Goal: Information Seeking & Learning: Check status

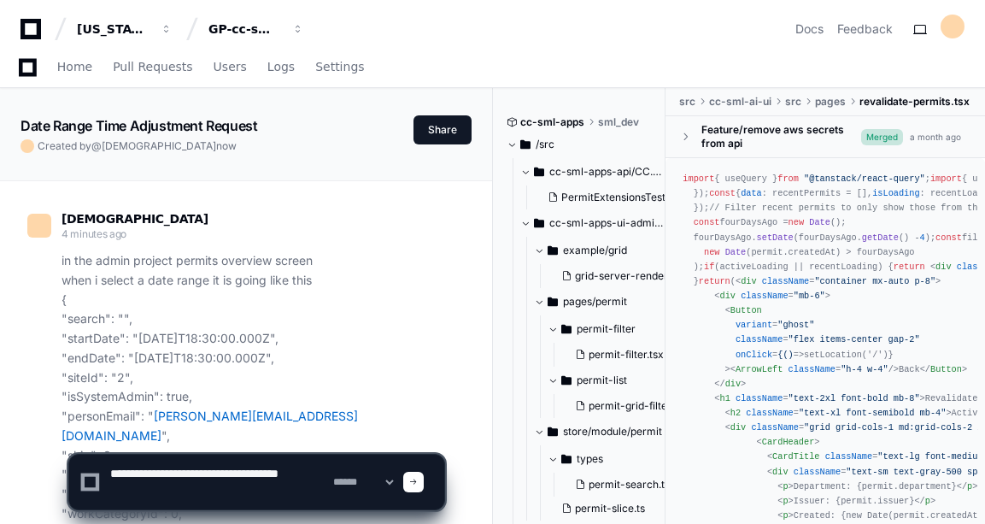
scroll to position [2764, 0]
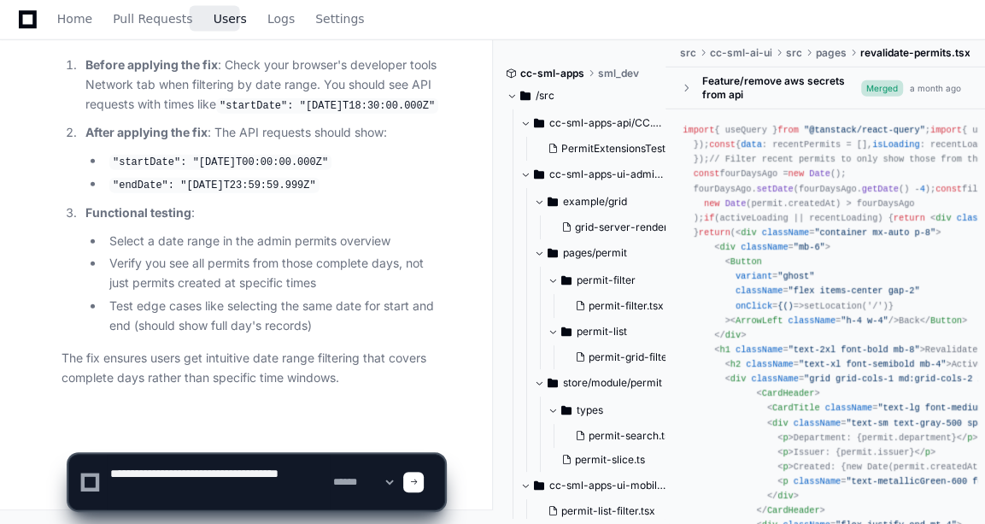
click at [218, 23] on span "Users" at bounding box center [230, 19] width 33 height 10
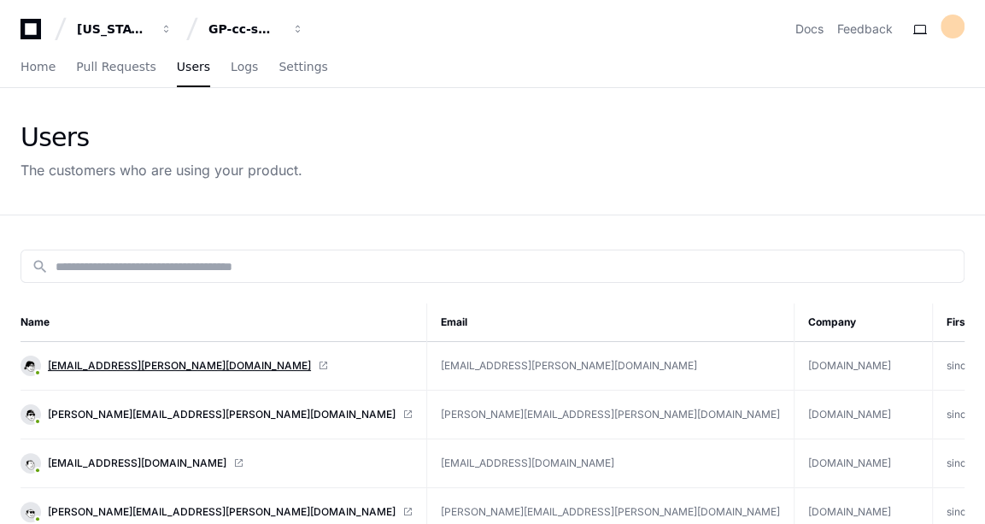
click at [144, 364] on span "[EMAIL_ADDRESS][PERSON_NAME][DOMAIN_NAME]" at bounding box center [179, 366] width 263 height 14
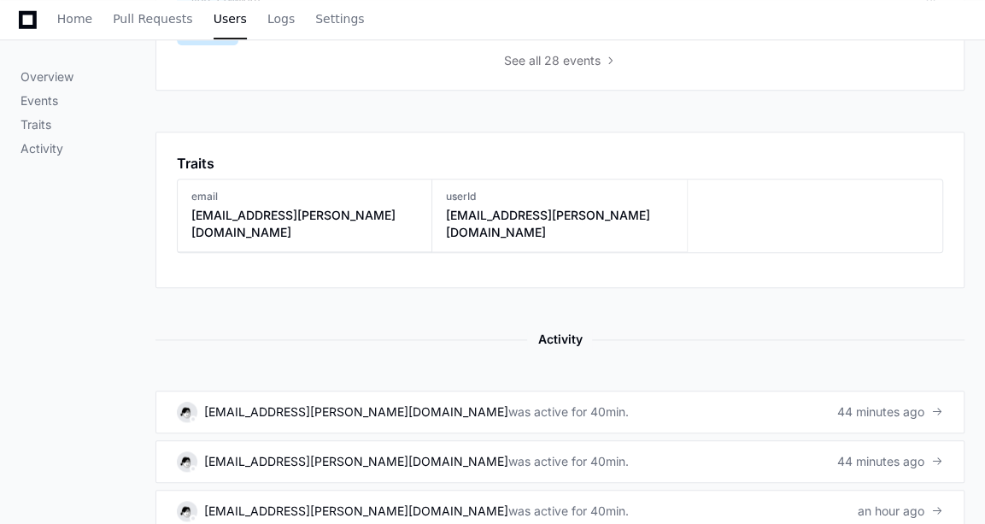
scroll to position [860, 0]
click at [338, 403] on div "[EMAIL_ADDRESS][PERSON_NAME][DOMAIN_NAME]" at bounding box center [356, 411] width 304 height 17
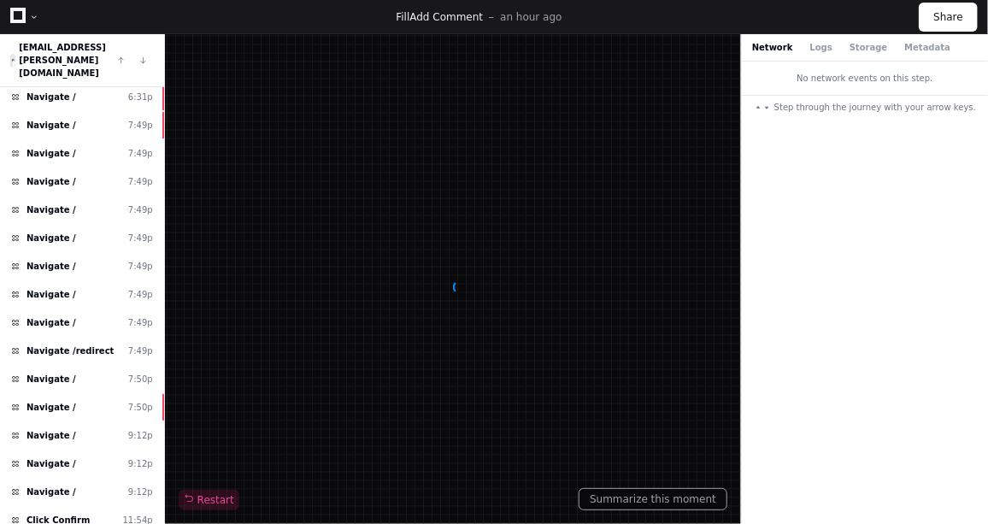
scroll to position [857, 0]
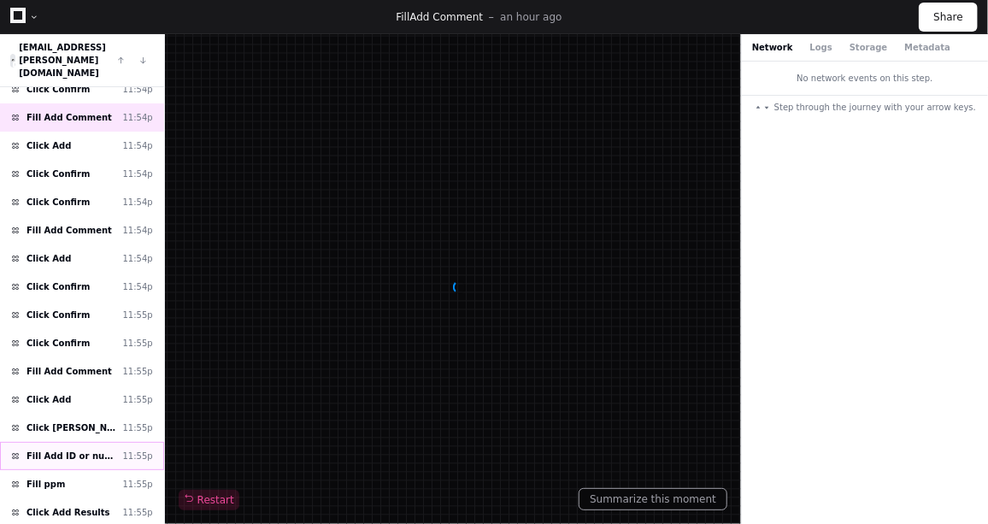
click at [60, 442] on div "Fill Add ID or number 11:55p" at bounding box center [82, 456] width 164 height 28
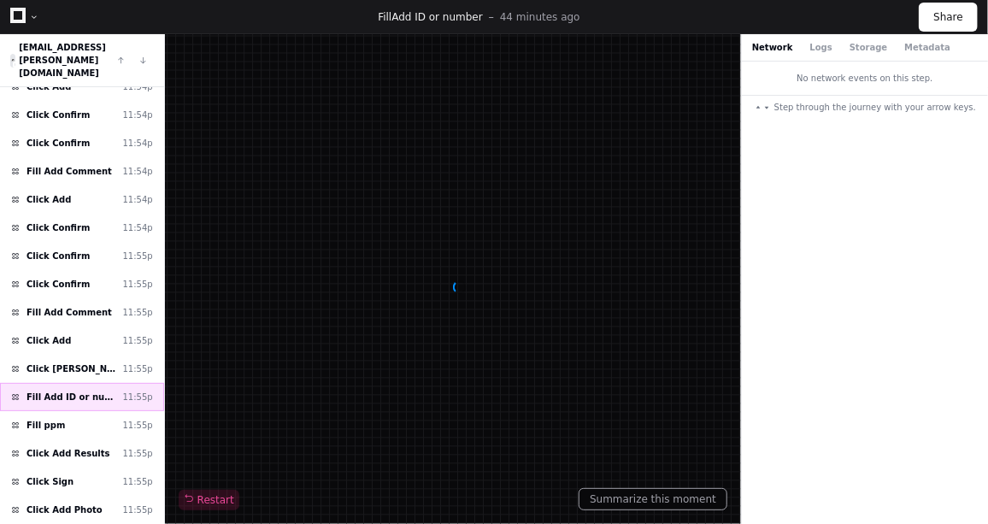
scroll to position [918, 0]
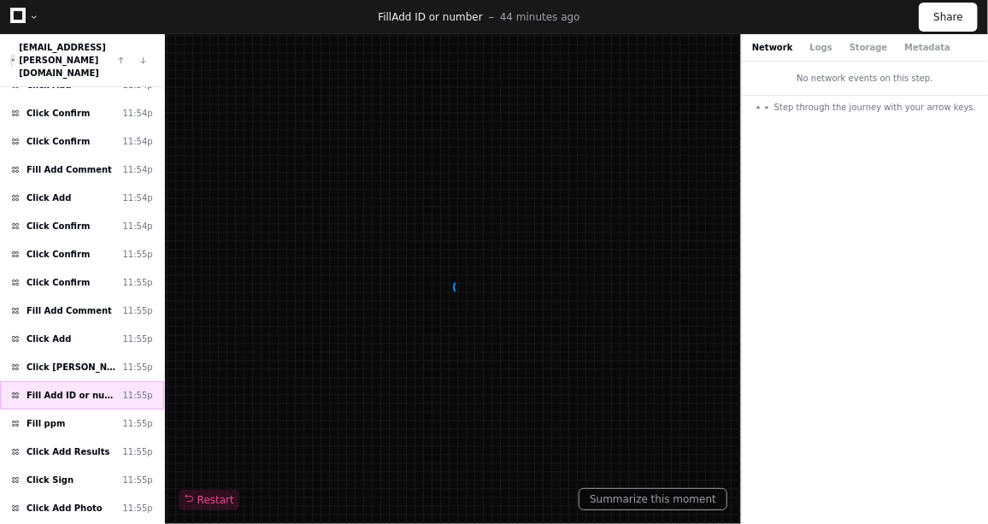
click at [60, 445] on span "Click Add Results" at bounding box center [68, 451] width 84 height 13
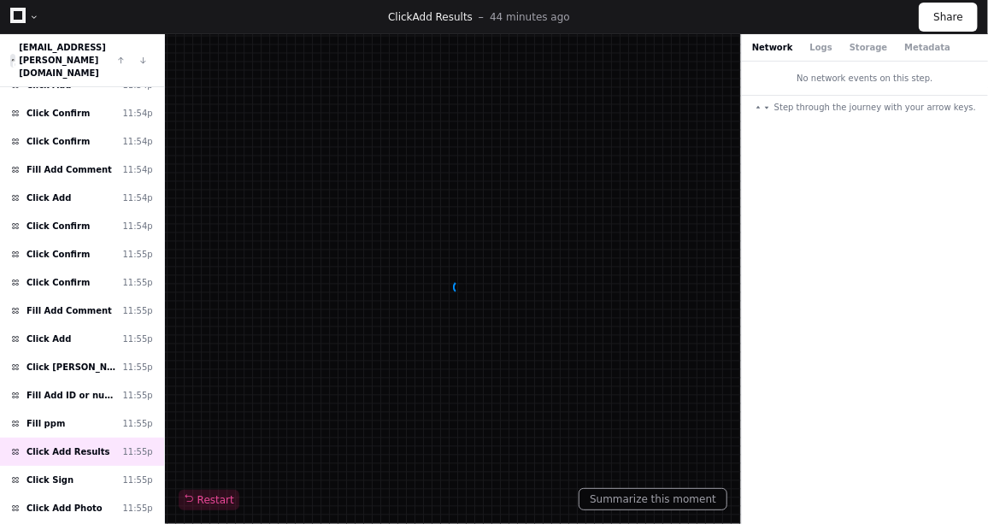
scroll to position [1270, 0]
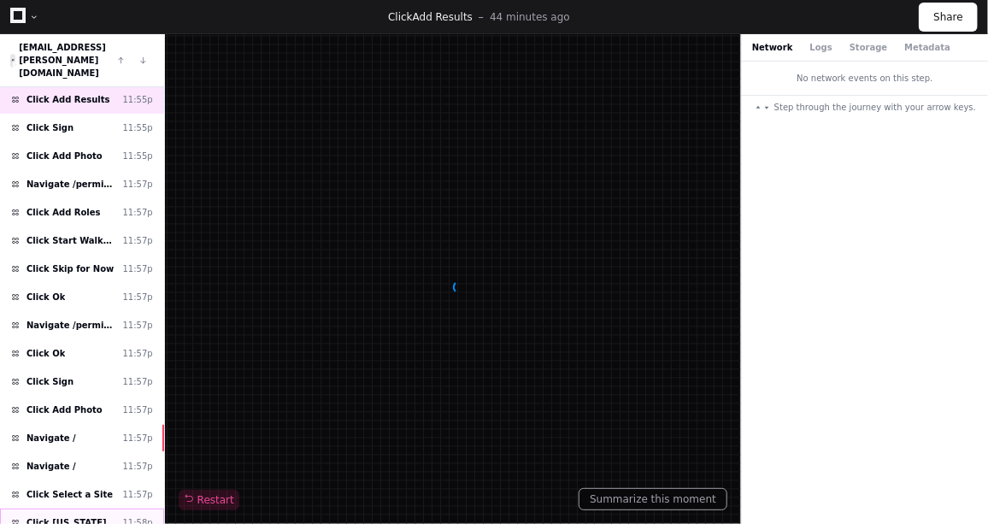
click at [50, 516] on span "Click [US_STATE] River Cellulose" at bounding box center [70, 522] width 89 height 13
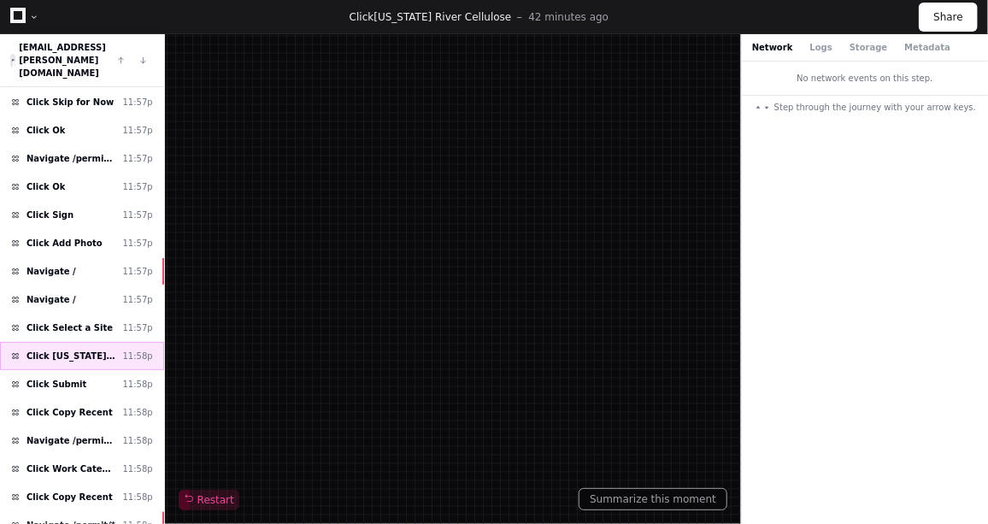
scroll to position [1438, 0]
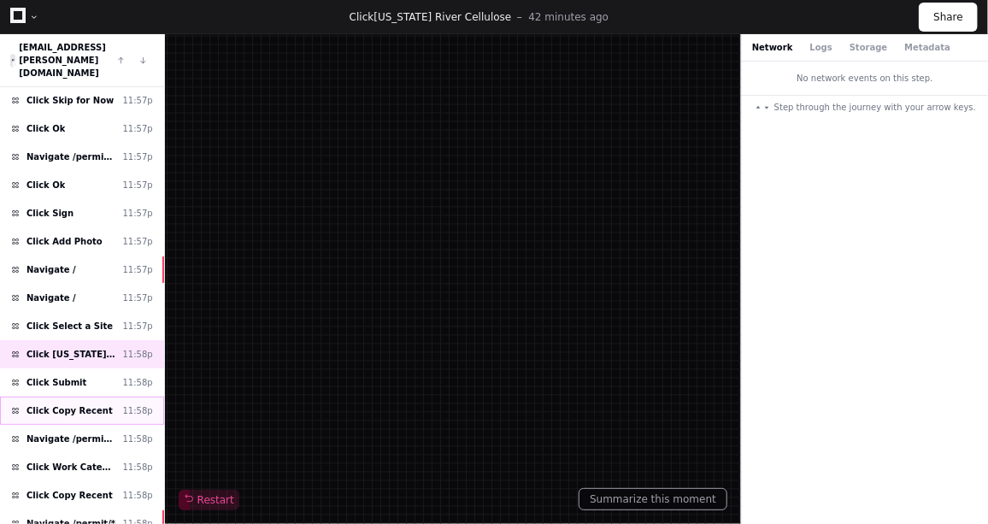
click at [56, 397] on div "Click Copy Recent 11:58p" at bounding box center [82, 411] width 164 height 28
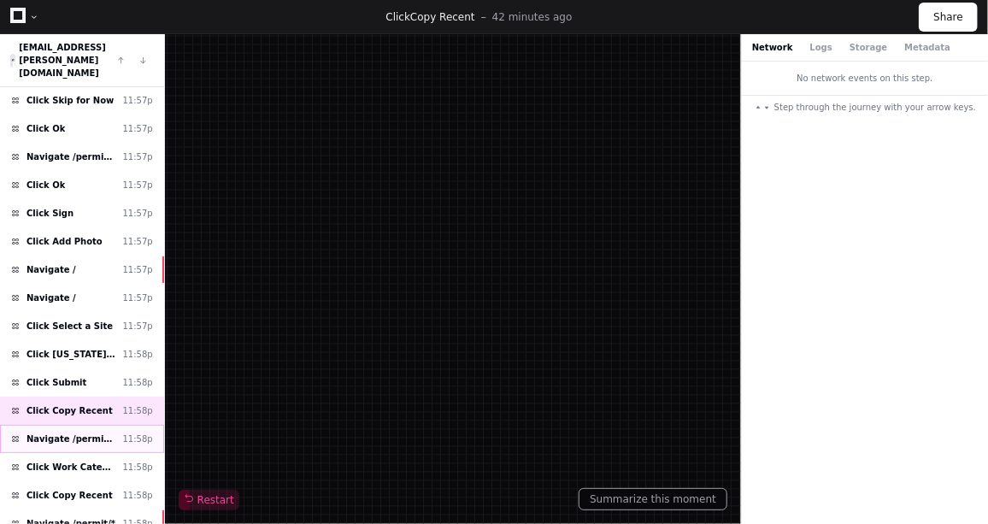
click at [62, 425] on div "Navigate /permit/permit-list 11:58p" at bounding box center [82, 439] width 164 height 28
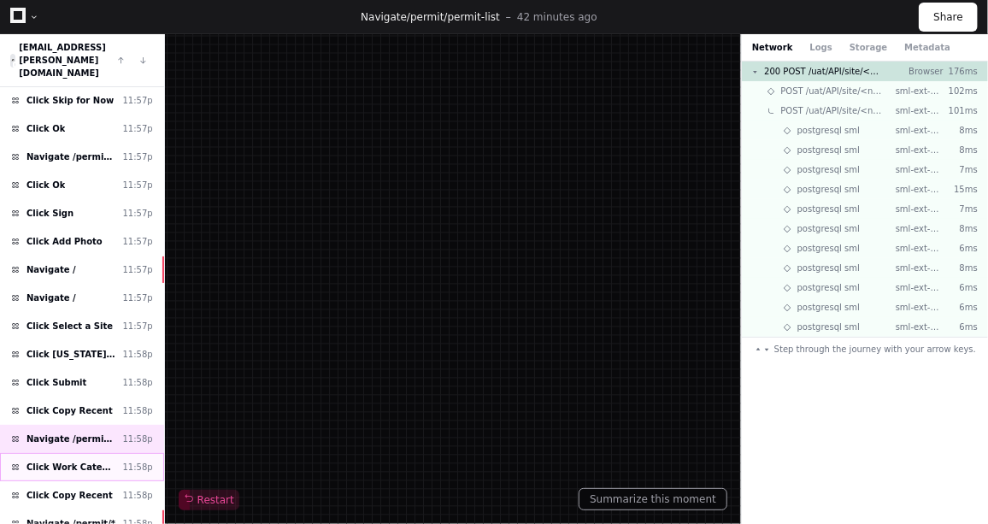
click at [56, 461] on span "Click Work Categories" at bounding box center [70, 467] width 89 height 13
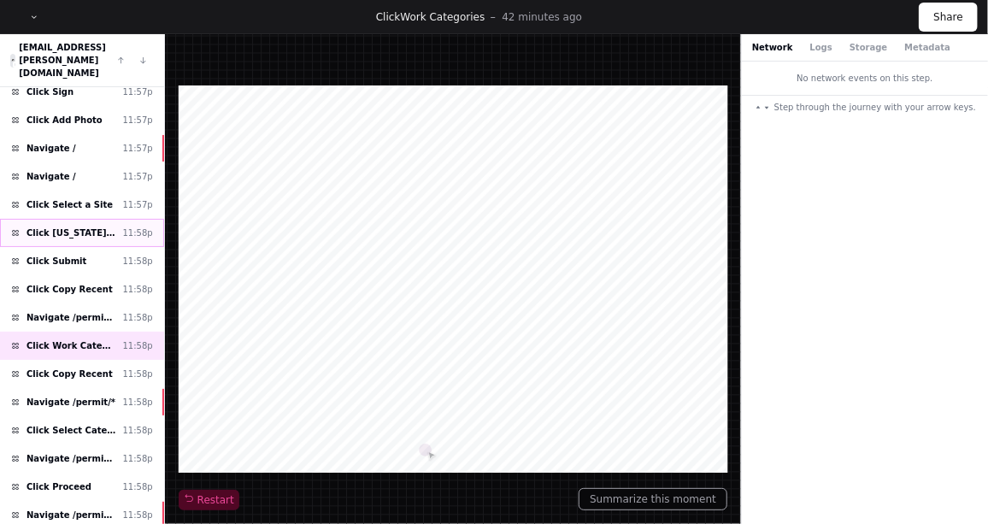
scroll to position [206, 0]
click at [74, 360] on div "Click Copy Recent 11:58p" at bounding box center [82, 374] width 164 height 28
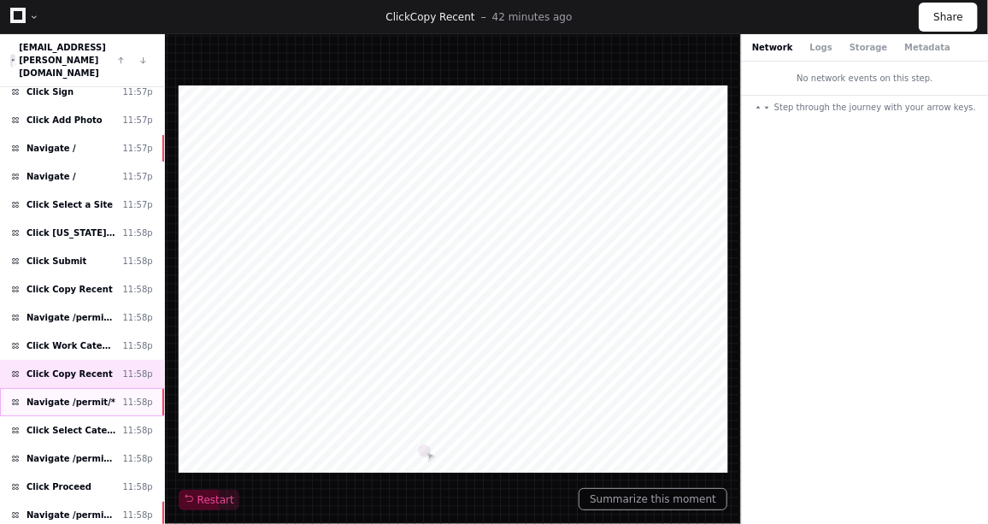
click at [77, 388] on div "Navigate /permit/* 11:58p" at bounding box center [82, 402] width 164 height 28
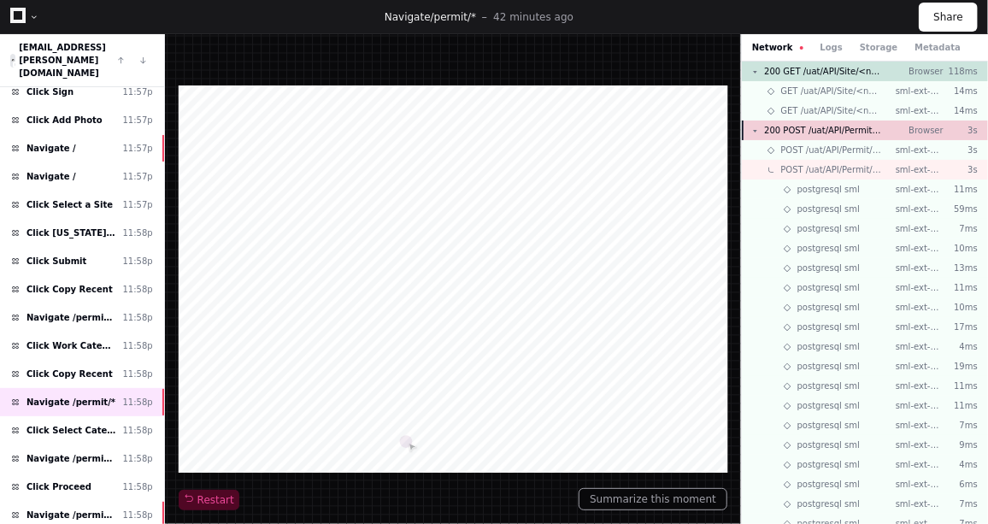
click at [799, 127] on span "200 POST /uat/API/Permit/<number>/<uuid>/Create" at bounding box center [823, 130] width 118 height 13
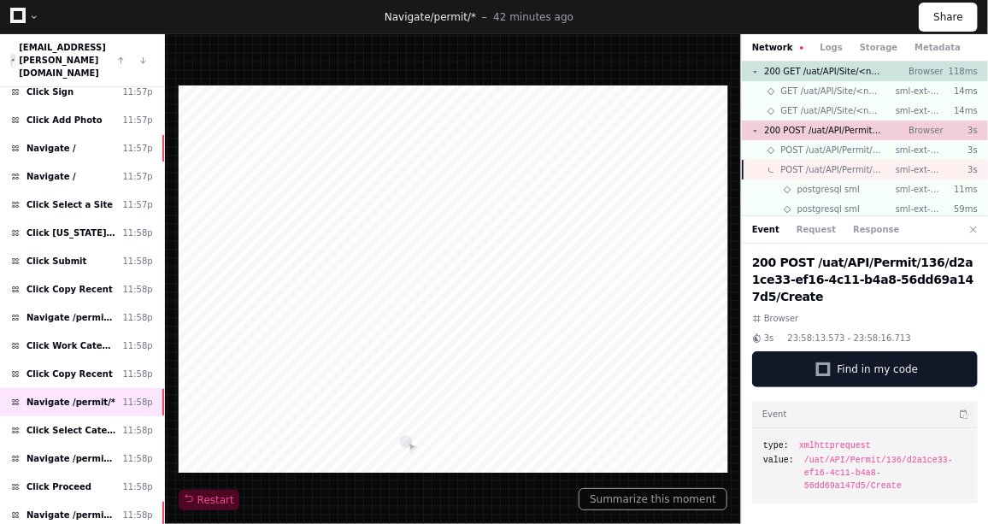
click at [834, 172] on span "POST /uat/API/Permit/<number>/<uuid>/Create" at bounding box center [831, 169] width 101 height 13
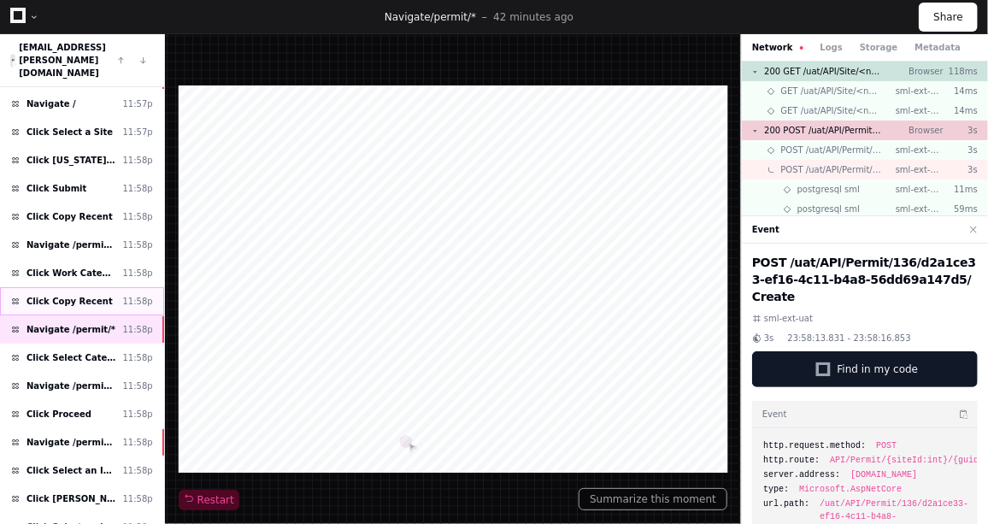
scroll to position [279, 0]
click at [69, 350] on span "Click Select Categories" at bounding box center [70, 356] width 89 height 13
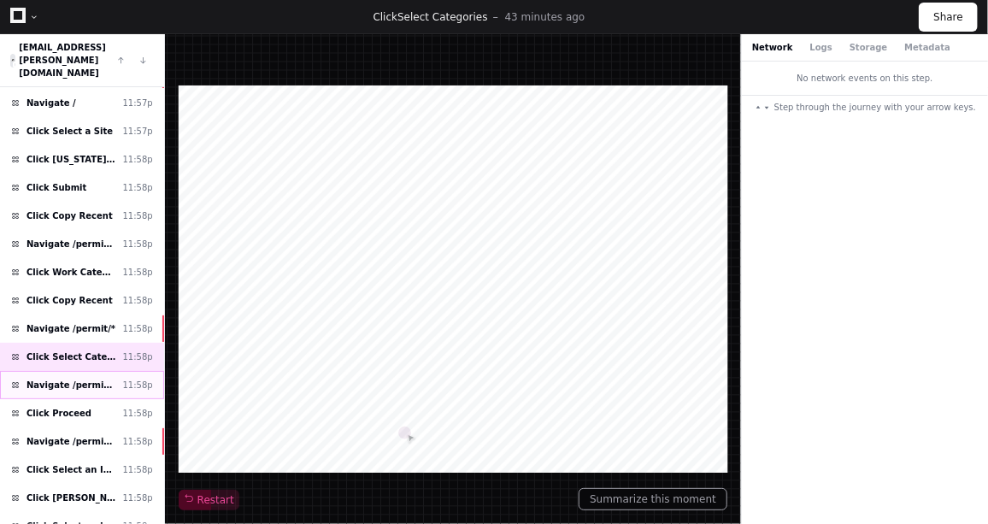
click at [70, 379] on span "Navigate /permit/*/work-categories" at bounding box center [70, 385] width 89 height 13
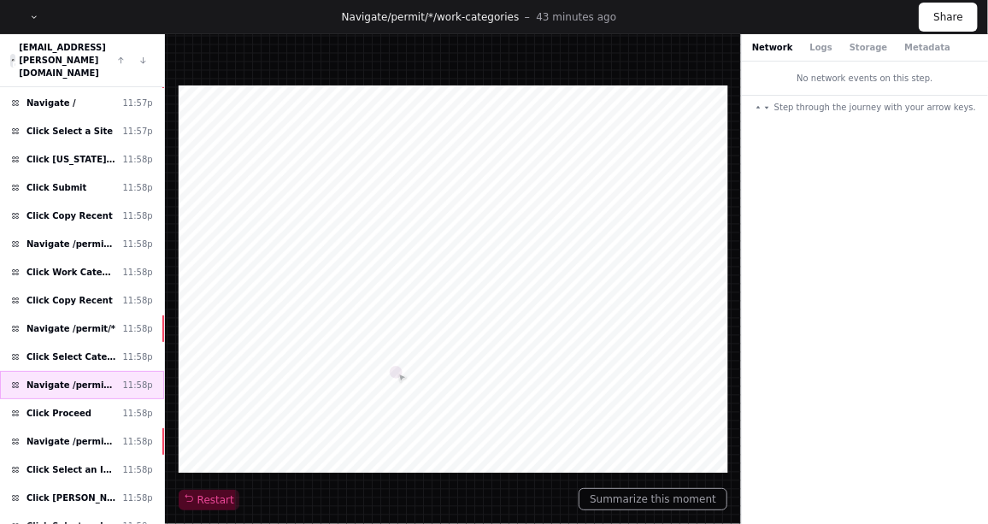
scroll to position [337, 0]
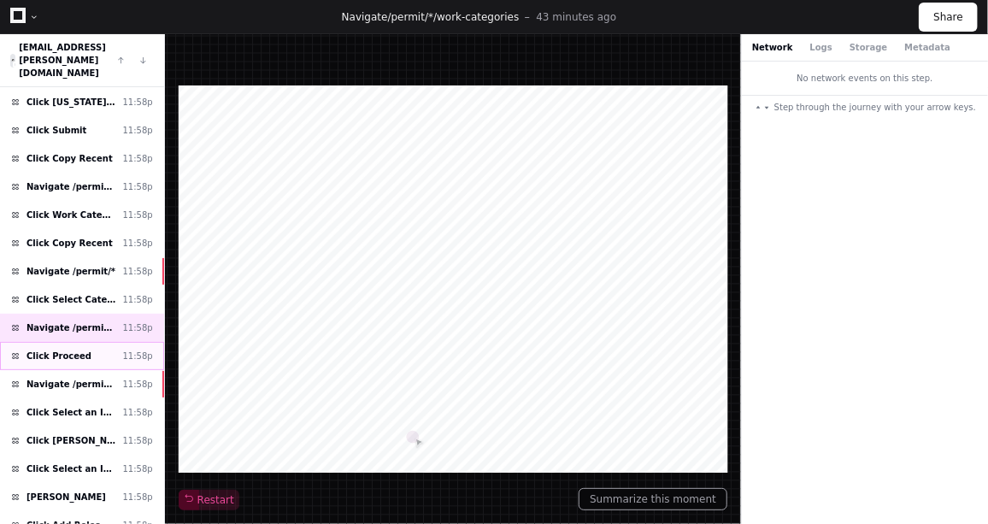
click at [65, 342] on div "Click Proceed 11:58p" at bounding box center [82, 356] width 164 height 28
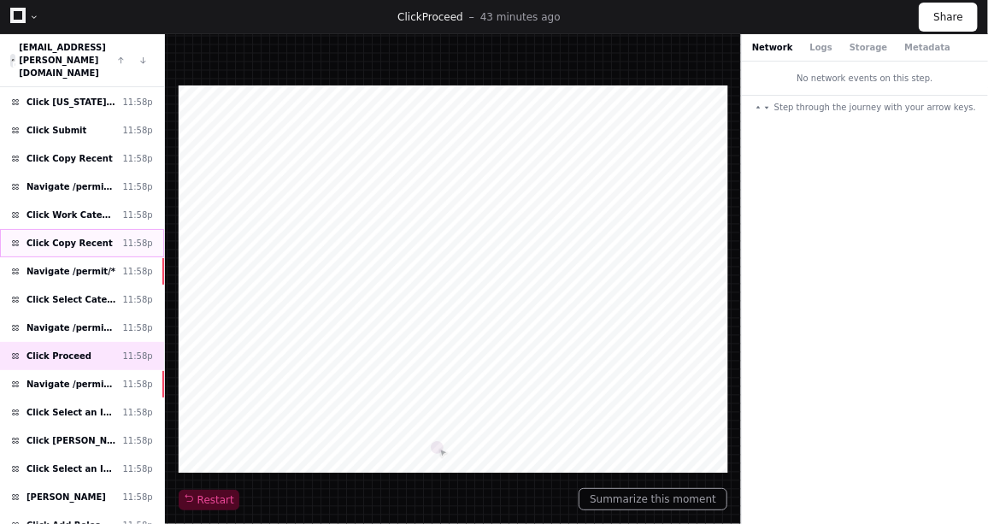
click at [69, 229] on div "Click Copy Recent 11:58p" at bounding box center [82, 243] width 164 height 28
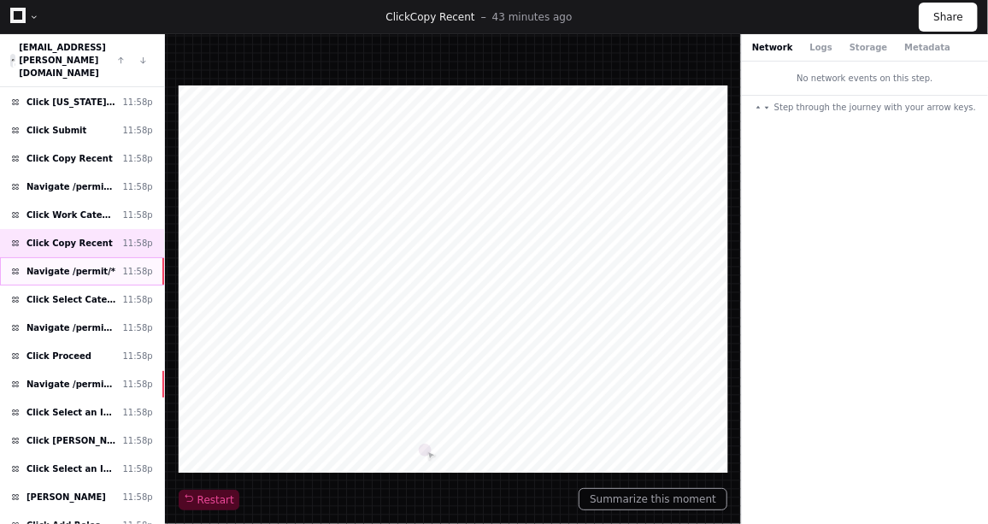
click at [52, 265] on span "Navigate /permit/*" at bounding box center [70, 271] width 89 height 13
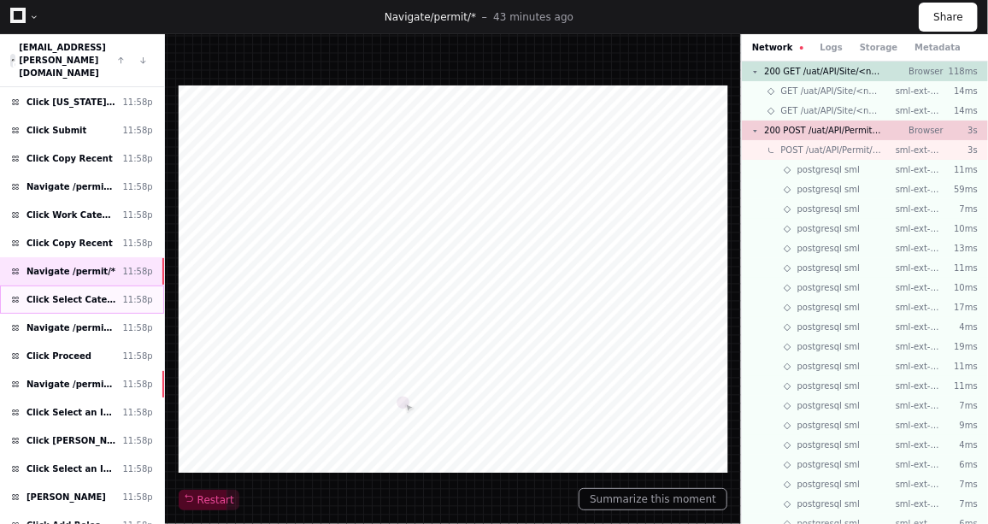
click at [50, 293] on span "Click Select Categories" at bounding box center [70, 299] width 89 height 13
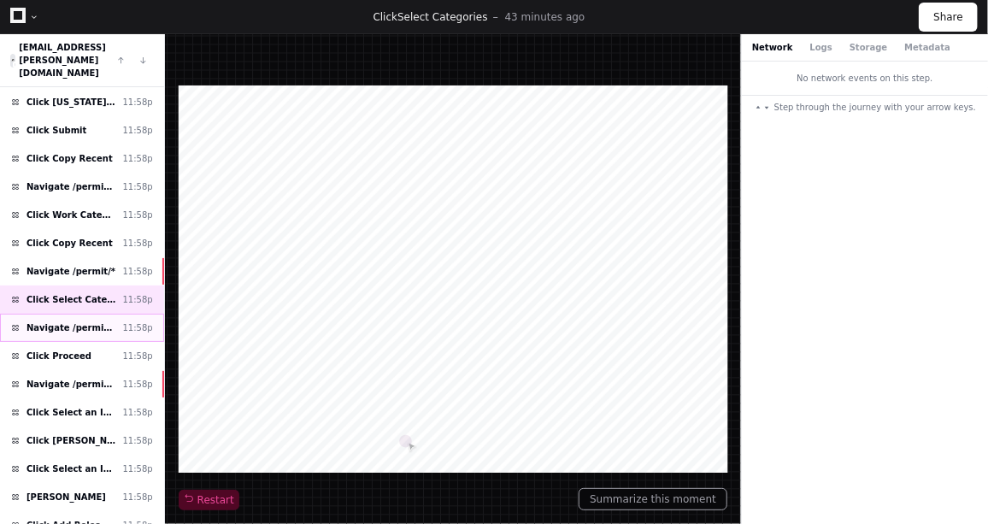
click at [44, 321] on span "Navigate /permit/*/work-categories" at bounding box center [70, 327] width 89 height 13
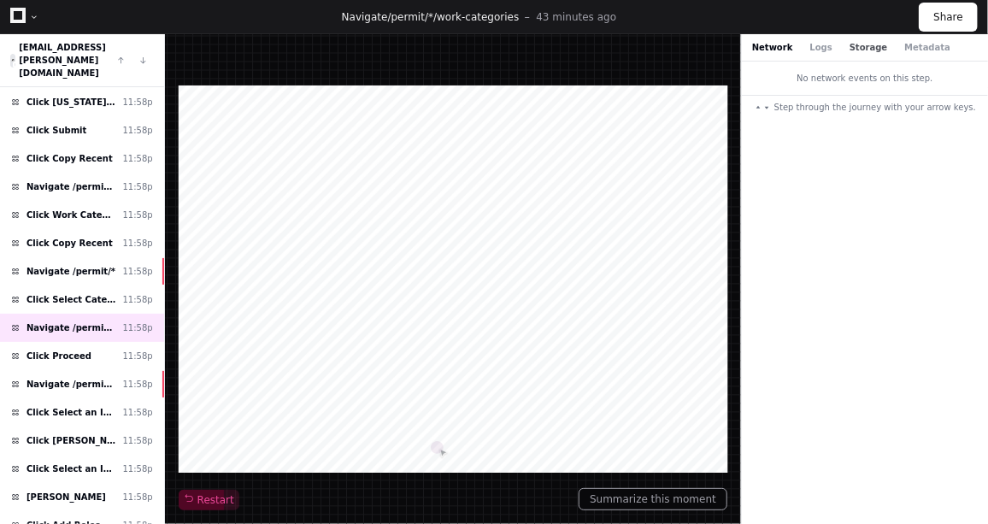
click at [861, 41] on button "Storage" at bounding box center [869, 47] width 38 height 13
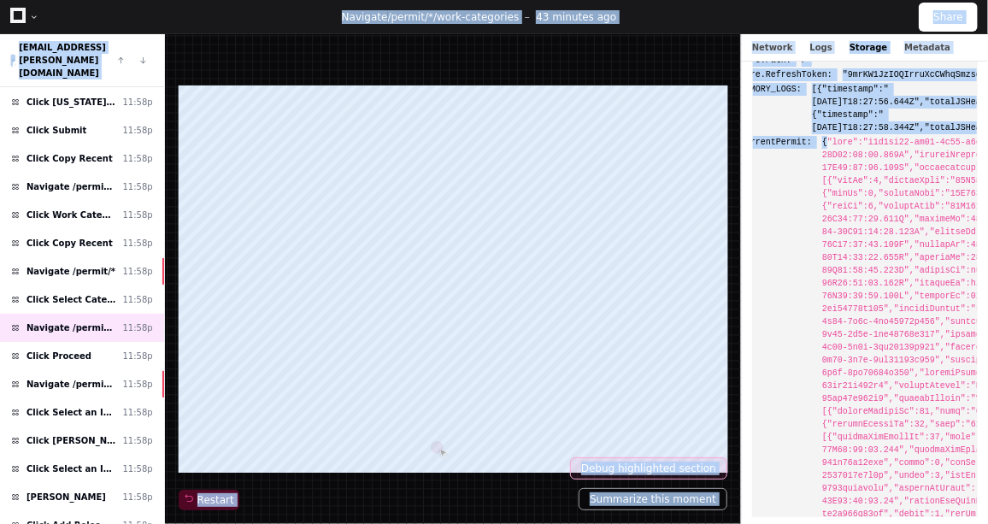
scroll to position [379, 0]
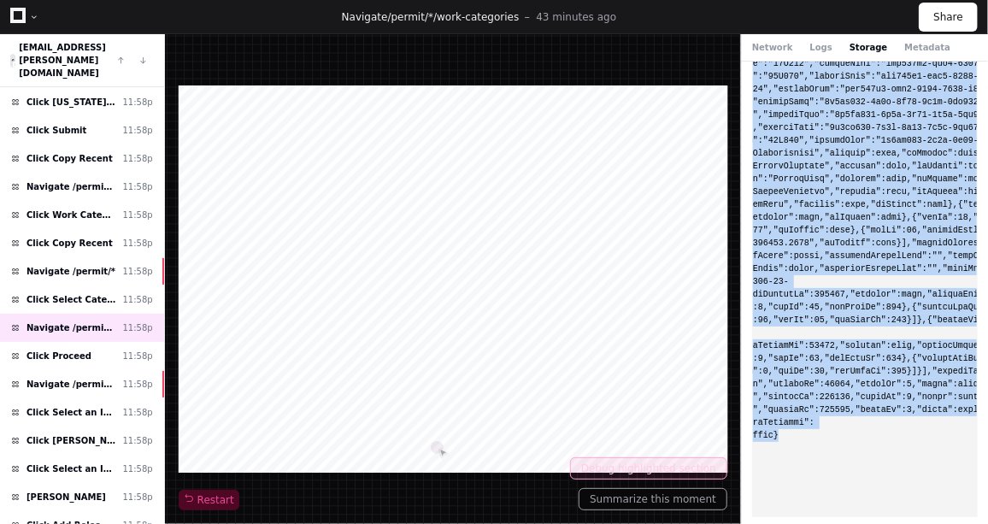
drag, startPoint x: 817, startPoint y: 362, endPoint x: 972, endPoint y: 431, distance: 169.1
click at [972, 431] on span at bounding box center [719, 211] width 1205 height 462
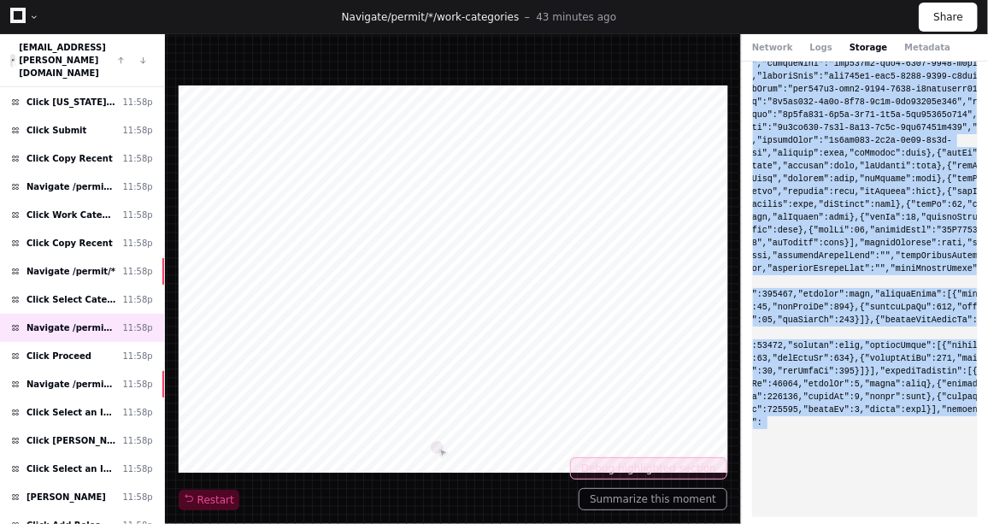
copy span ""guid":"d2a1ce33-ef16-4c11-b4a8-56dd69a147d5","permitNumber":"ARC-25238-132813"…"
